Goal: Task Accomplishment & Management: Complete application form

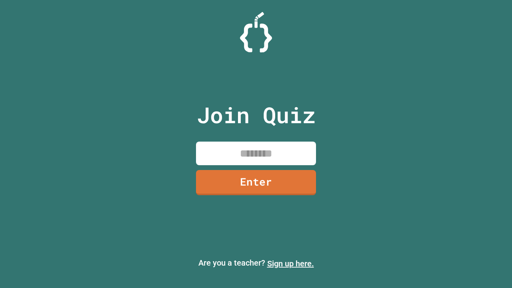
click at [290, 264] on link "Sign up here." at bounding box center [290, 264] width 47 height 10
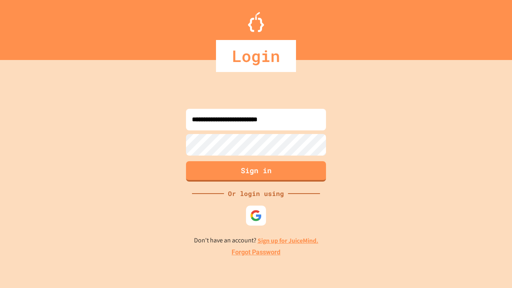
type input "**********"
